Goal: Find specific page/section: Find specific page/section

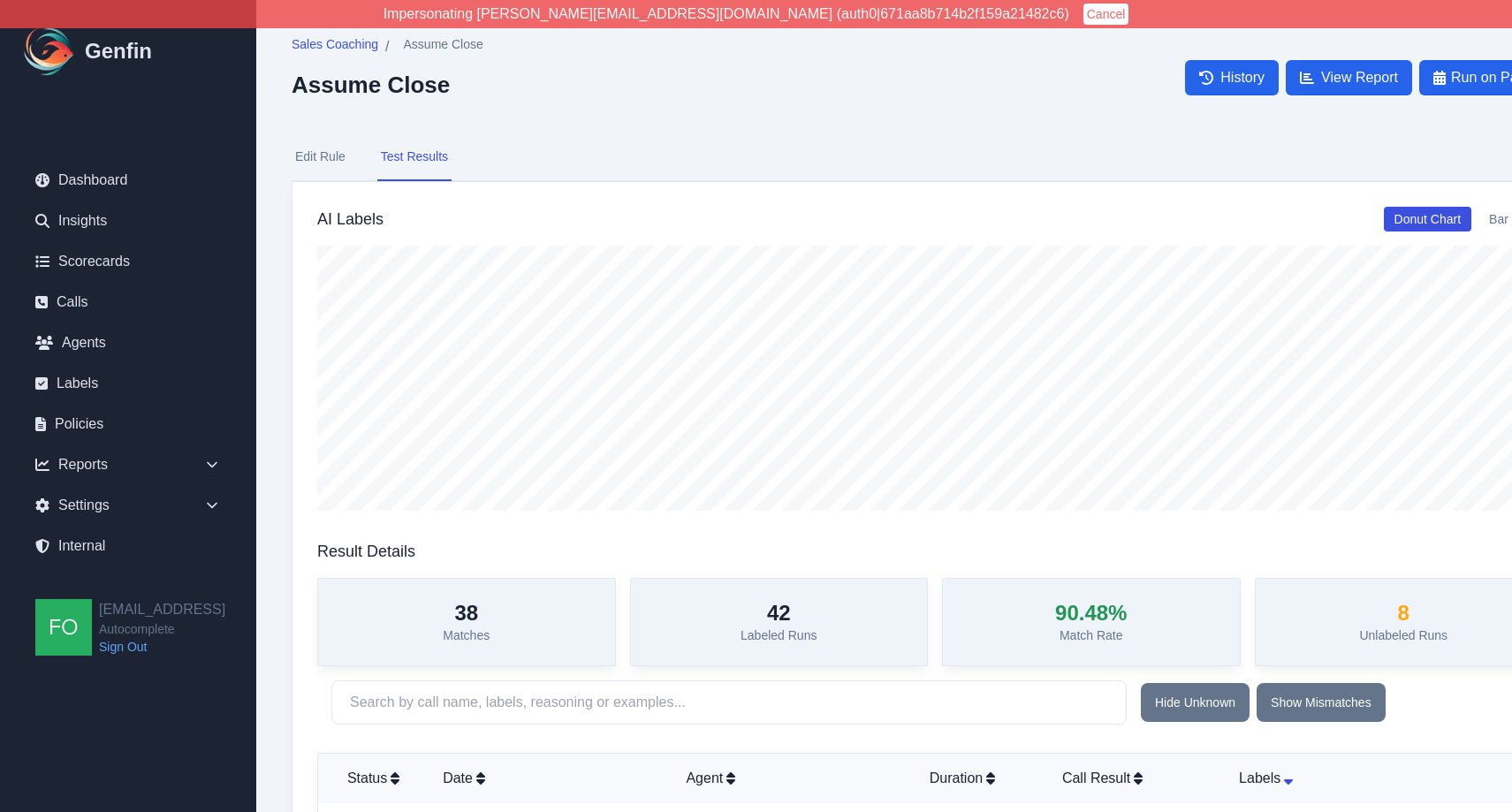
scroll to position [3419, 0]
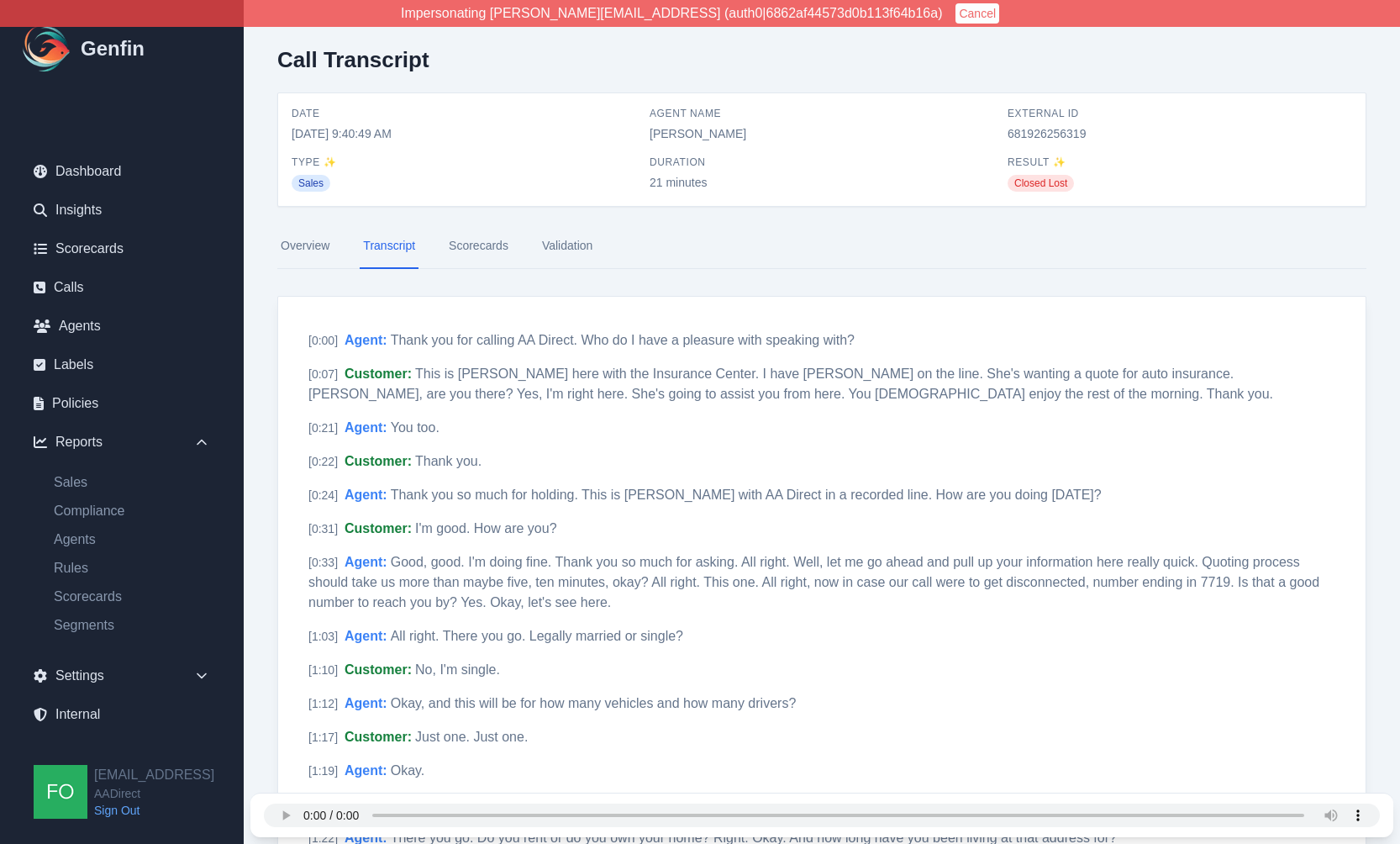
scroll to position [4216, 0]
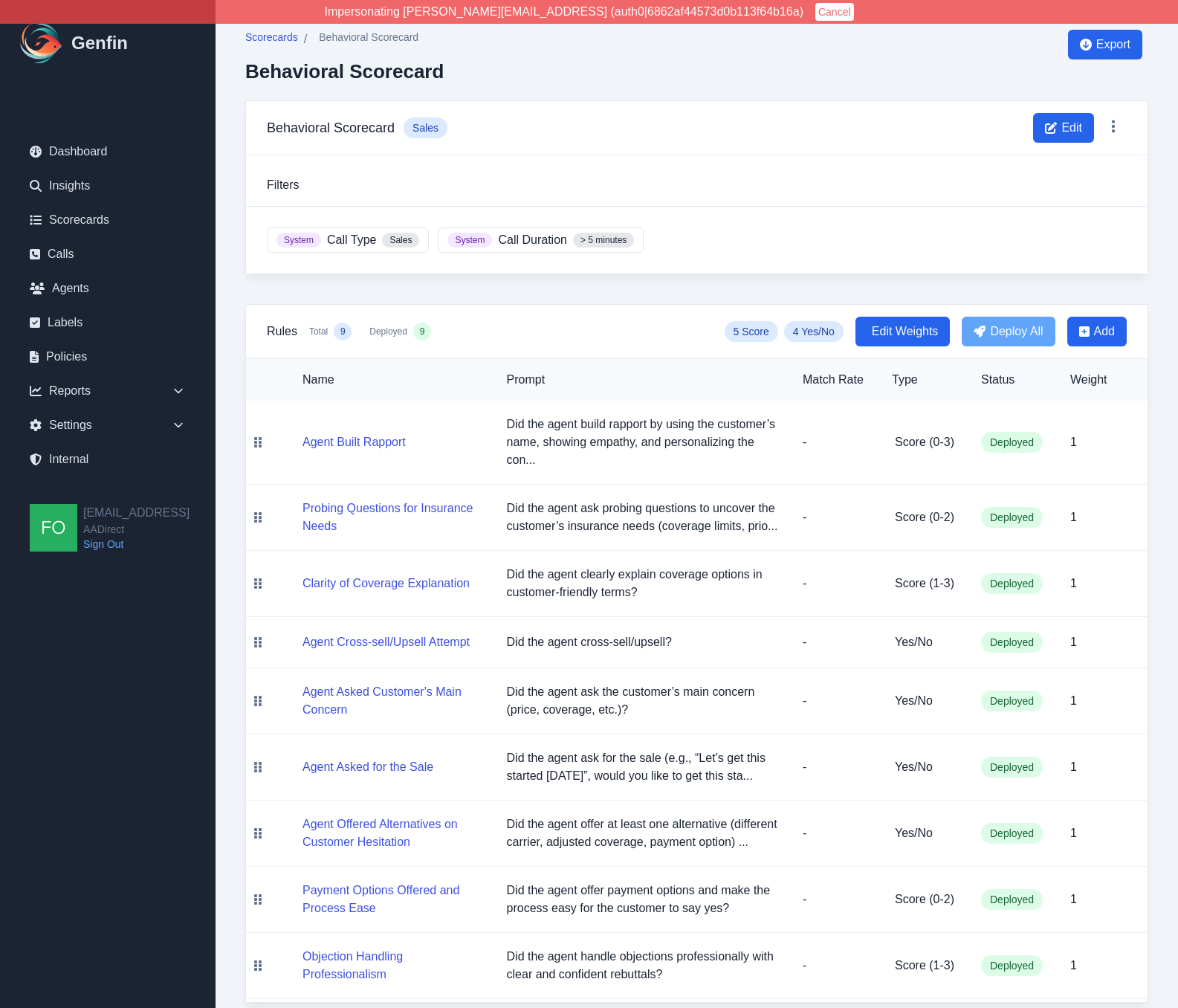
click at [776, 68] on div "Scorecards / Behavioral Scorecard Behavioral Scorecard Export" at bounding box center [696, 65] width 903 height 70
